Goal: Information Seeking & Learning: Learn about a topic

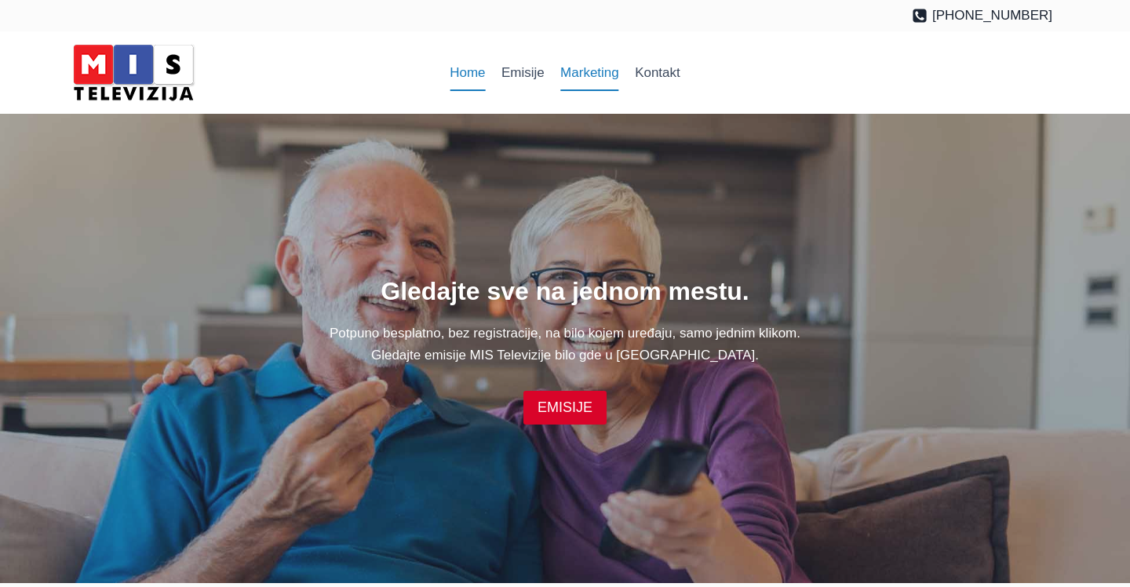
click at [586, 77] on link "Marketing" at bounding box center [590, 73] width 75 height 38
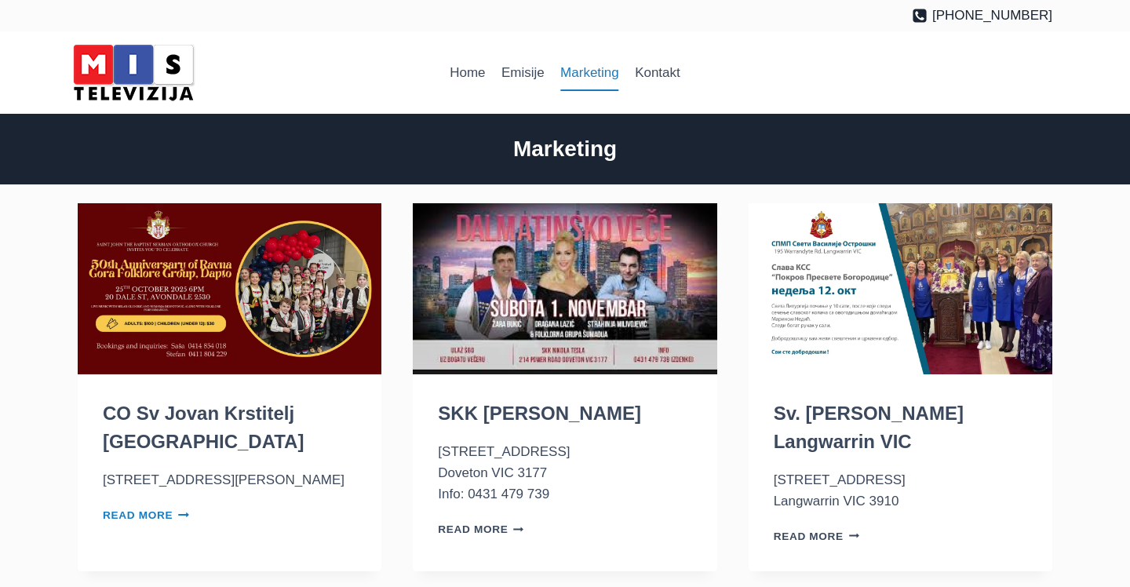
click at [162, 512] on link "Read More CO Sv Jovan Krstitelj Dapto NSW Continue" at bounding box center [146, 515] width 86 height 12
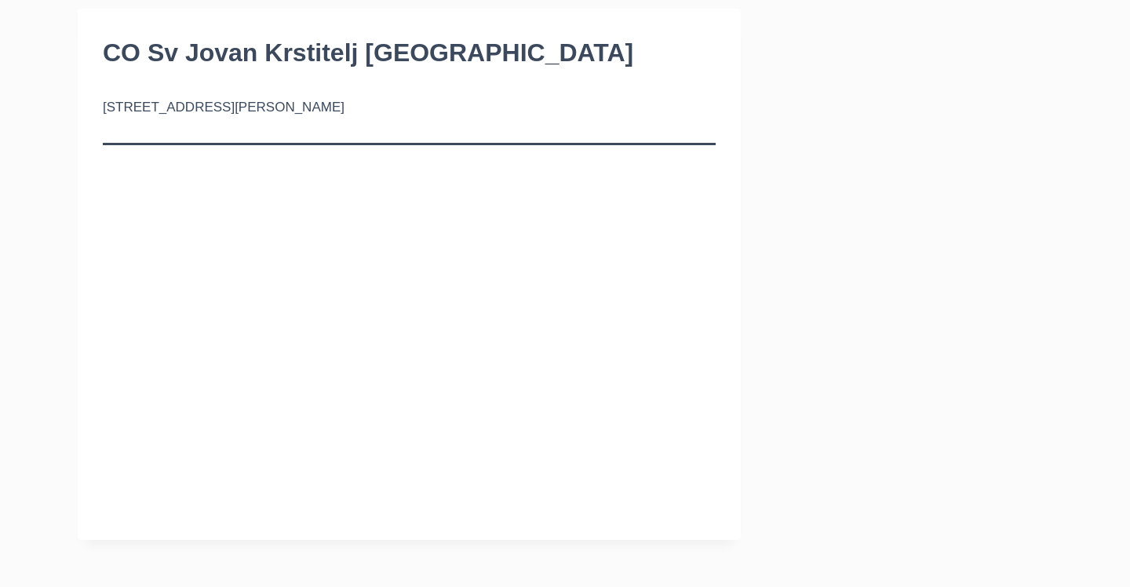
scroll to position [169, 0]
